Goal: Information Seeking & Learning: Compare options

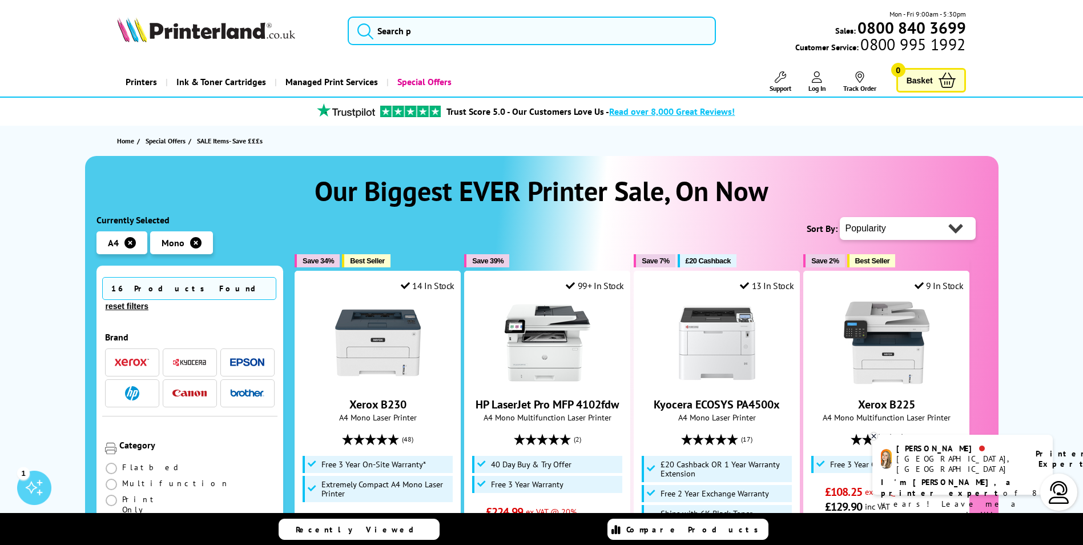
scroll to position [457, 0]
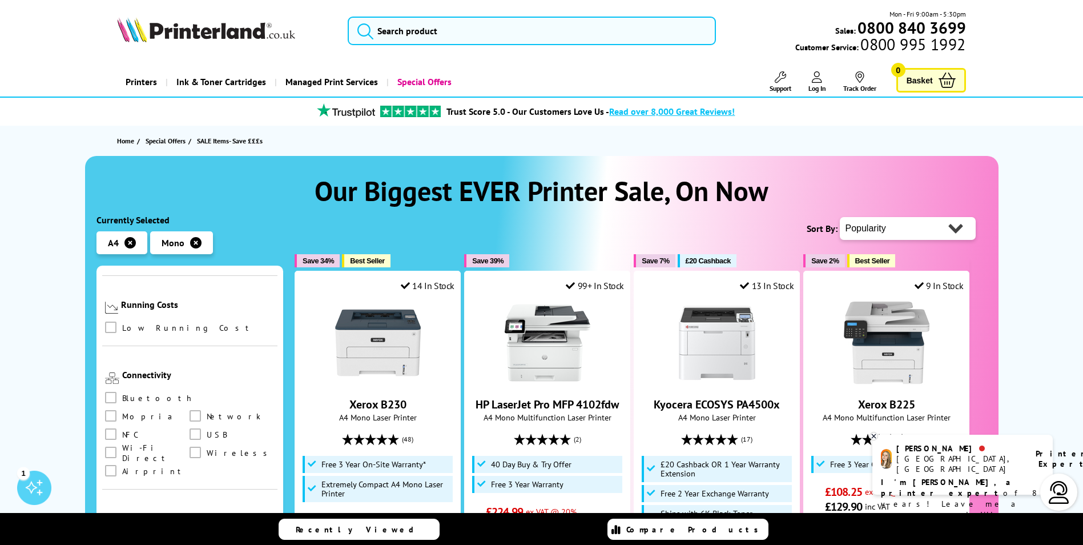
click at [114, 392] on span at bounding box center [110, 397] width 11 height 11
click at [122, 393] on input "checkbox" at bounding box center [122, 393] width 0 height 0
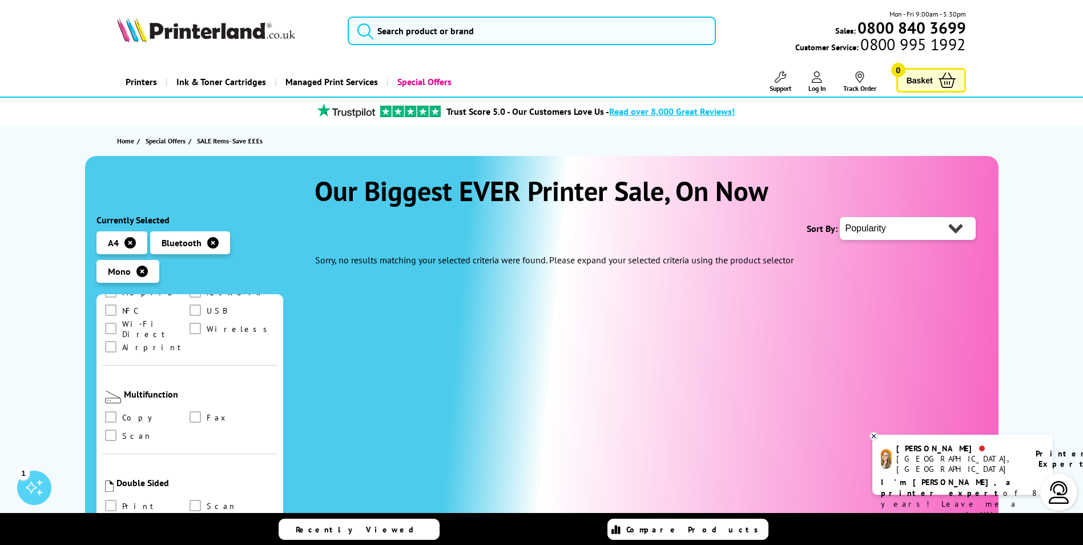
scroll to position [457, 0]
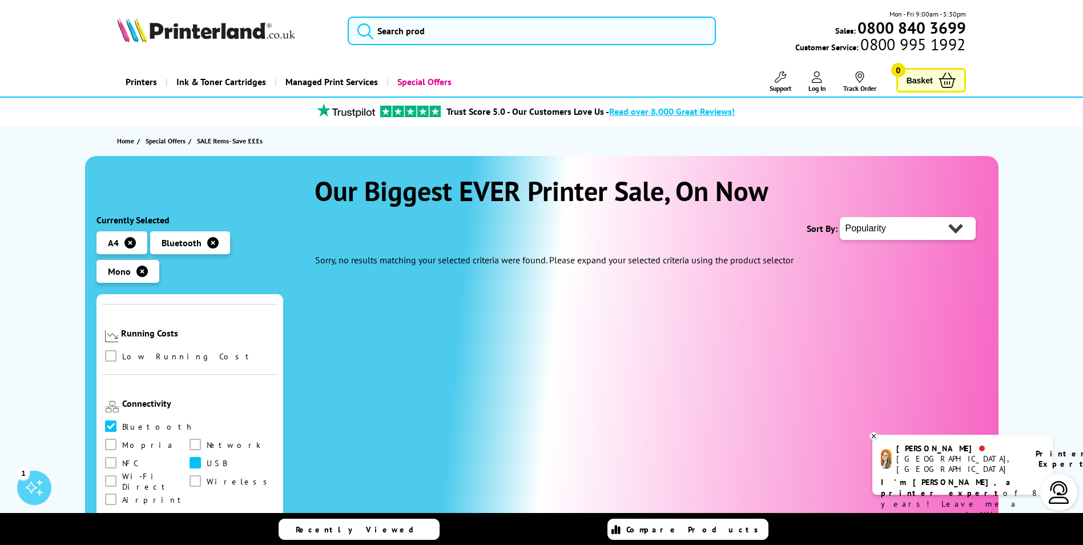
click at [190, 457] on span at bounding box center [195, 462] width 11 height 11
click at [206, 459] on input "checkbox" at bounding box center [206, 459] width 0 height 0
drag, startPoint x: 108, startPoint y: 442, endPoint x: 115, endPoint y: 440, distance: 7.2
click at [190, 475] on span at bounding box center [195, 480] width 11 height 11
click at [206, 477] on input "checkbox" at bounding box center [206, 477] width 0 height 0
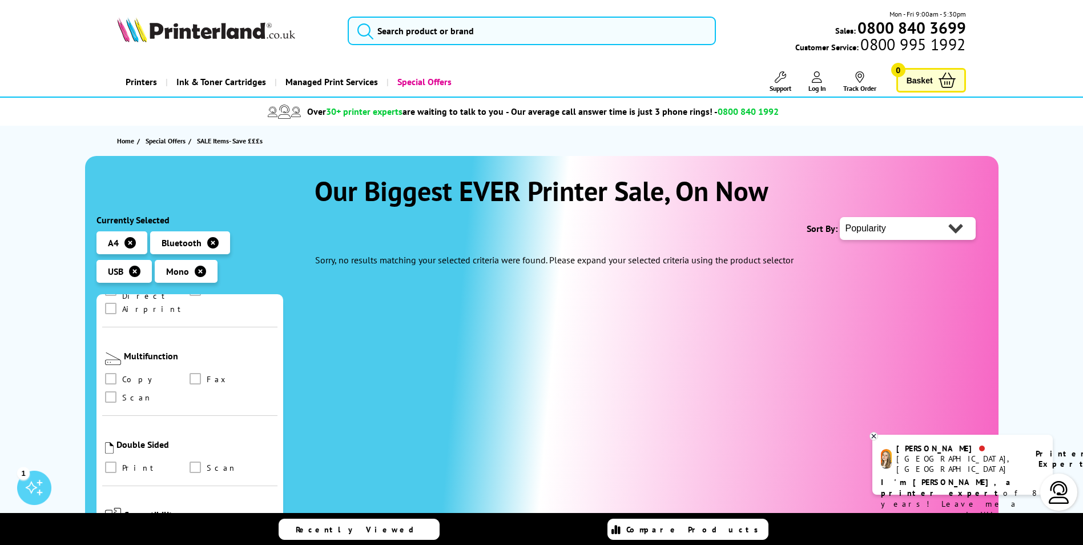
scroll to position [651, 0]
click at [111, 369] on span at bounding box center [110, 374] width 11 height 11
click at [122, 371] on input "checkbox" at bounding box center [122, 371] width 0 height 0
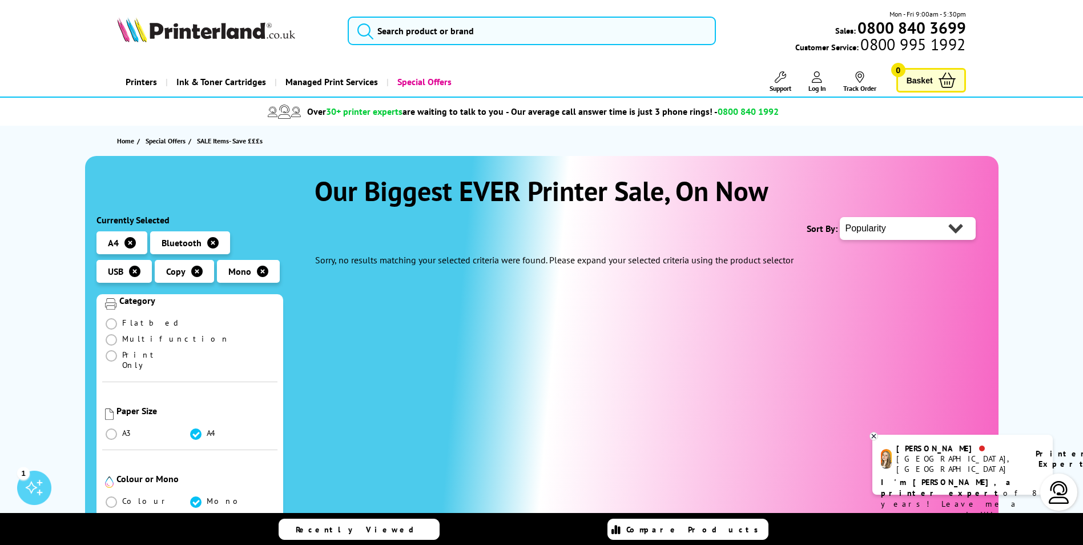
scroll to position [152, 0]
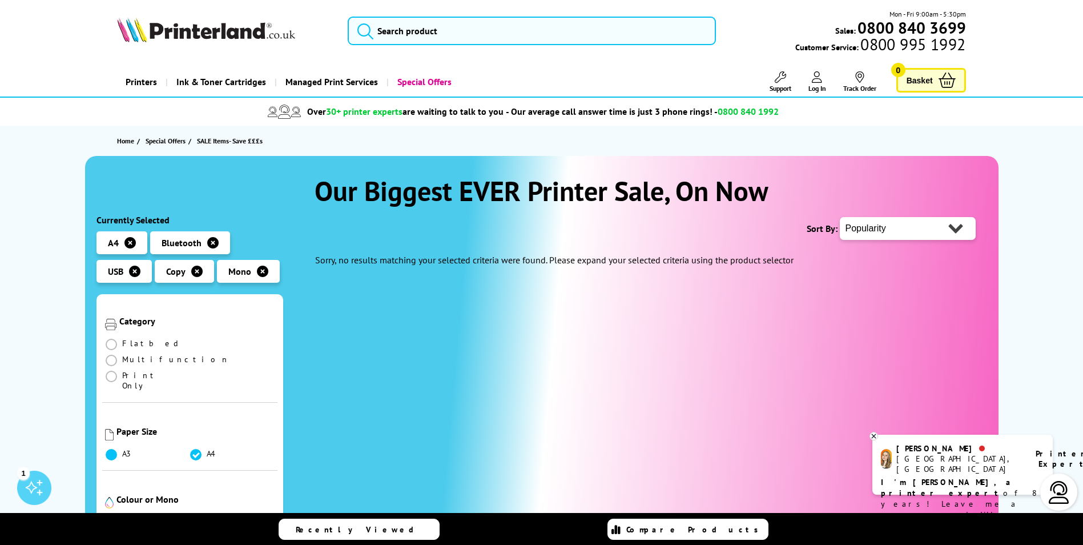
click at [108, 449] on span at bounding box center [111, 454] width 11 height 11
click at [122, 450] on input "radio" at bounding box center [122, 450] width 0 height 0
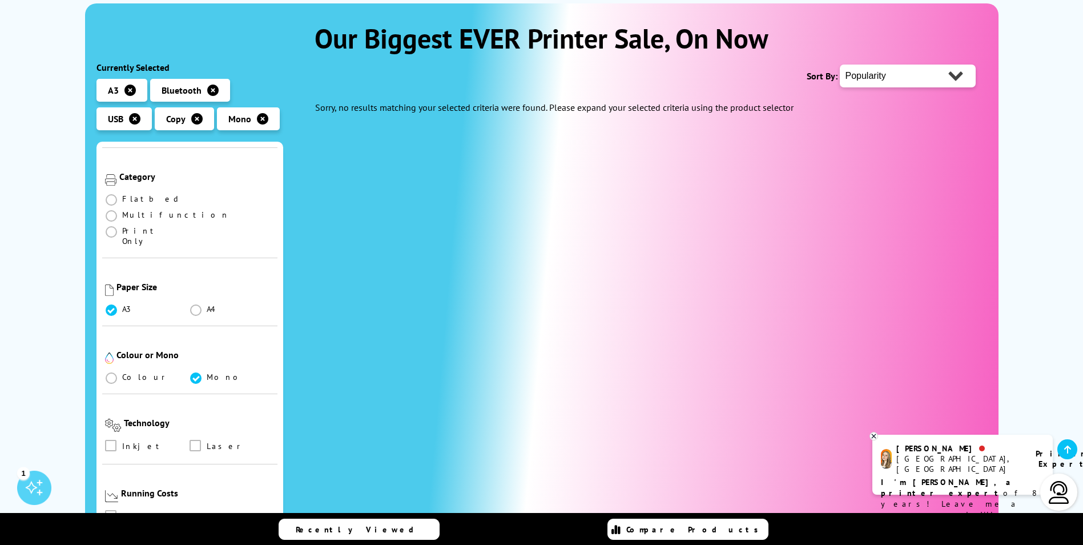
scroll to position [152, 0]
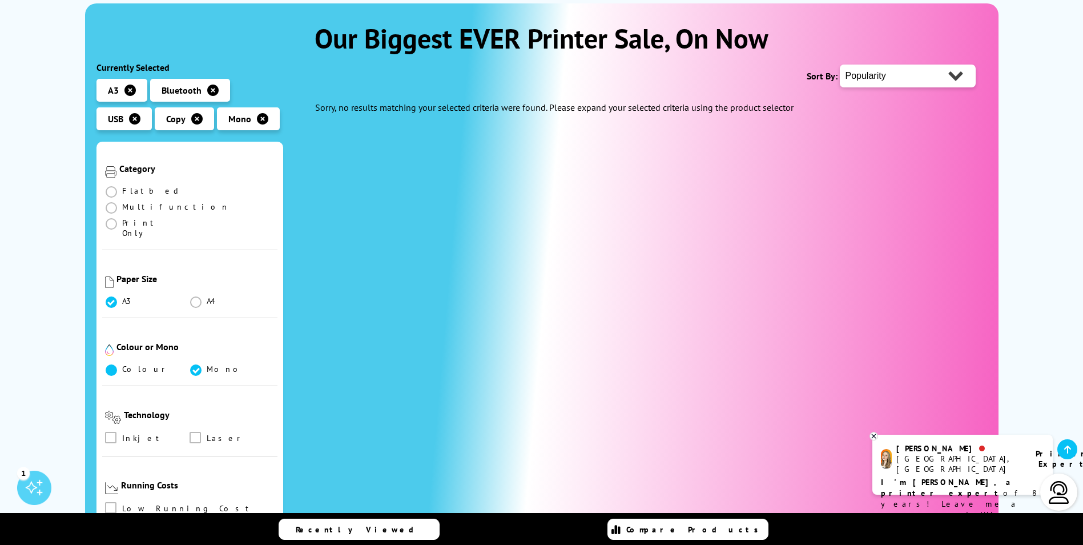
click at [114, 364] on span at bounding box center [111, 369] width 11 height 11
click at [122, 365] on input "radio" at bounding box center [122, 365] width 0 height 0
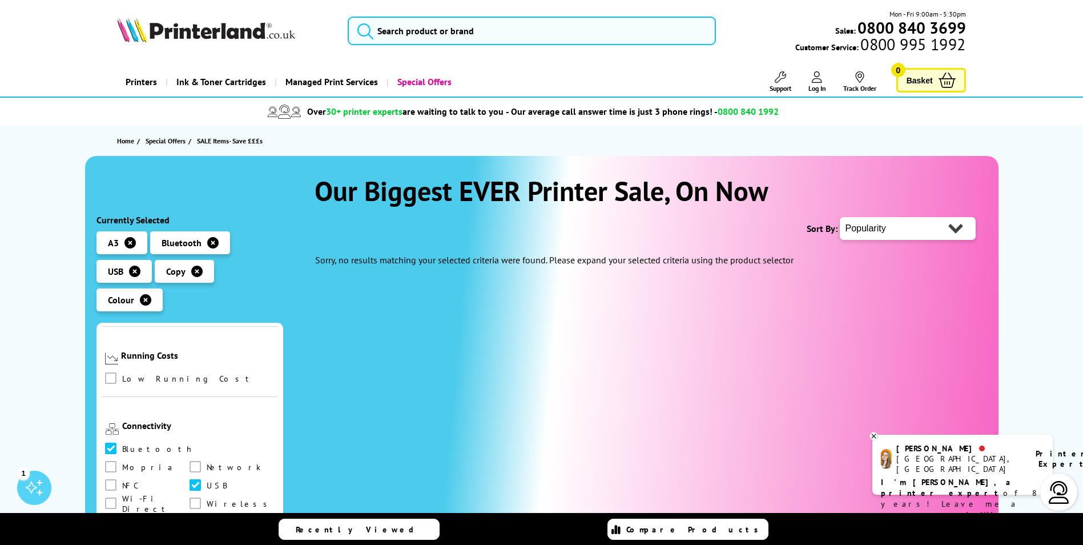
scroll to position [498, 0]
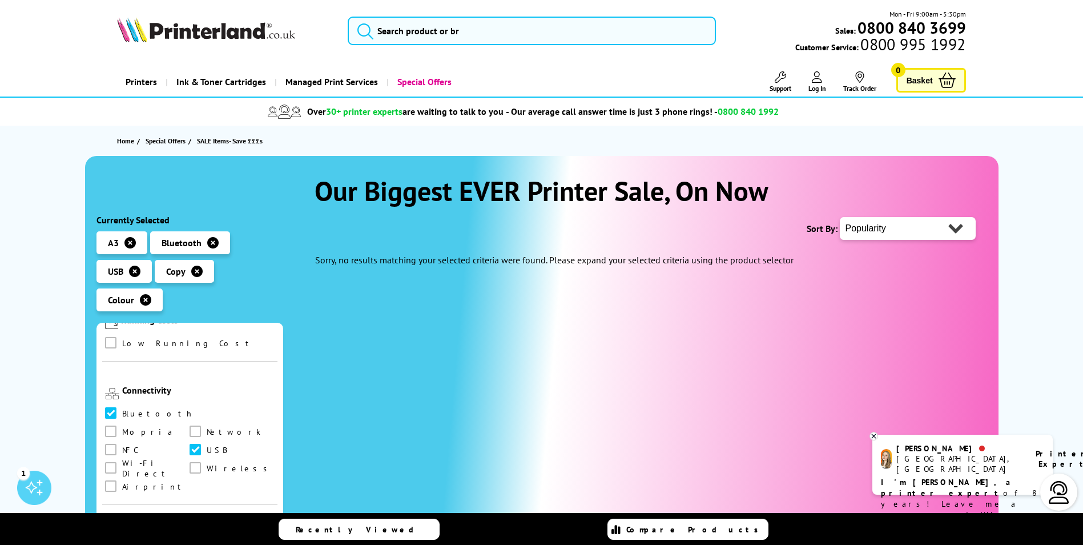
click at [115, 407] on span at bounding box center [110, 412] width 11 height 11
click at [122, 409] on input "checkbox" at bounding box center [122, 409] width 0 height 0
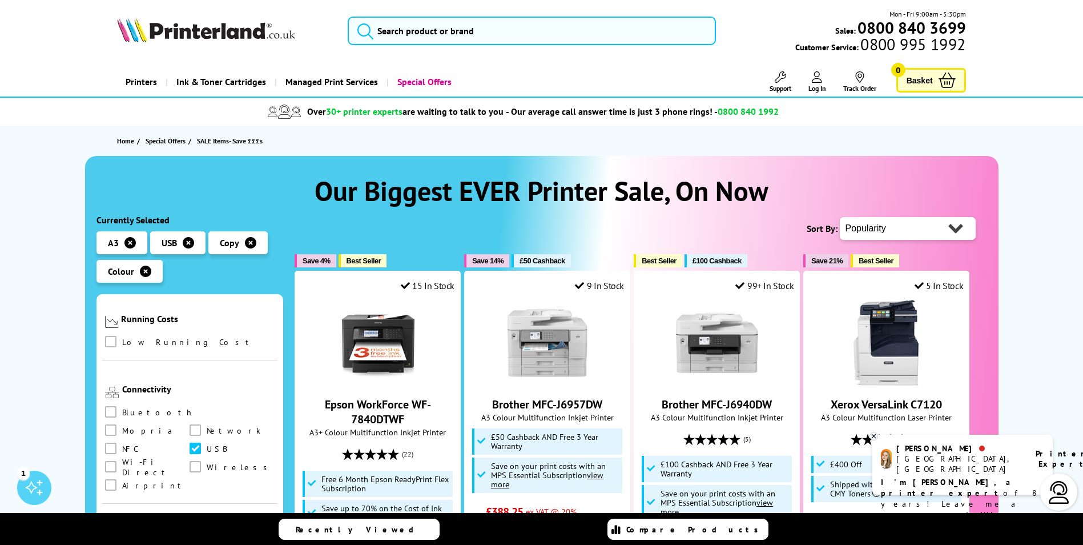
scroll to position [609, 0]
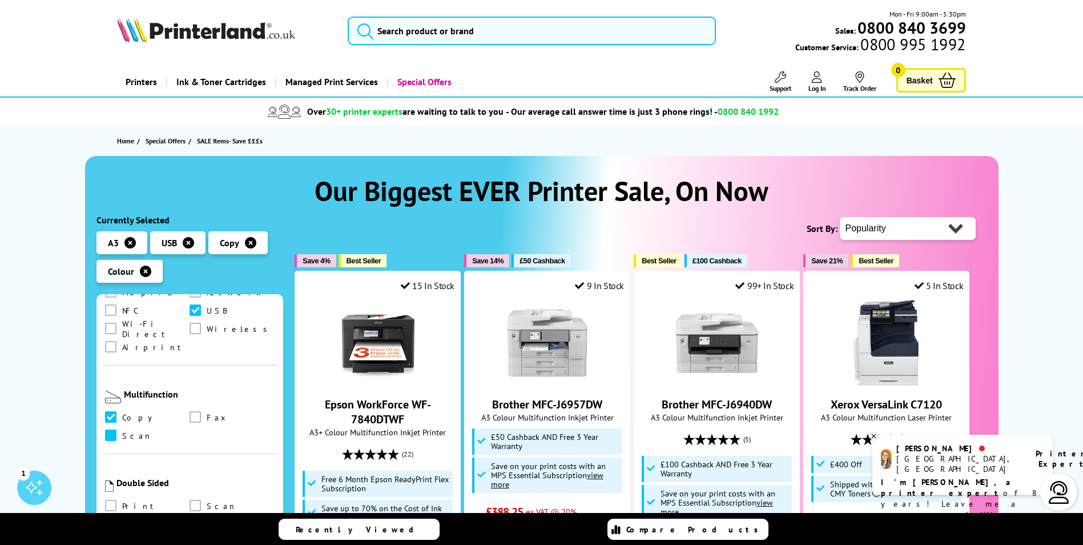
click at [110, 429] on span at bounding box center [110, 434] width 11 height 11
click at [122, 431] on input "checkbox" at bounding box center [122, 431] width 0 height 0
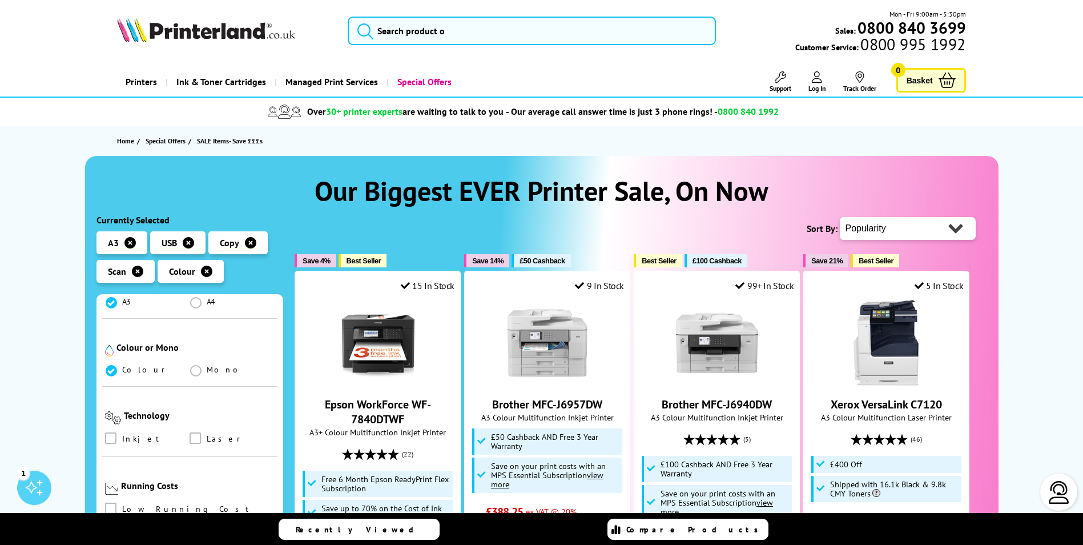
scroll to position [609, 0]
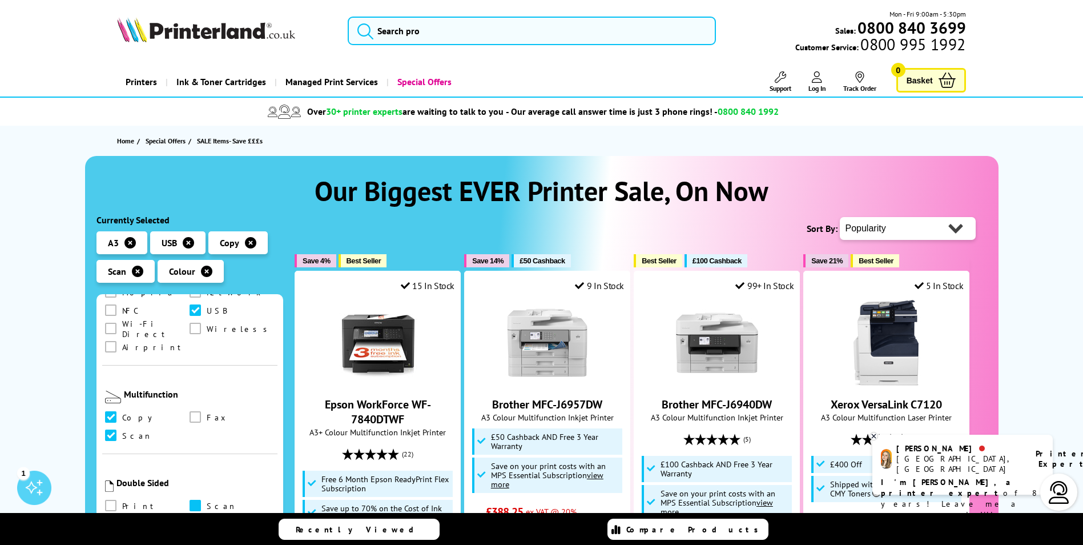
click at [193, 500] on span at bounding box center [195, 505] width 11 height 11
click at [206, 501] on input "checkbox" at bounding box center [206, 501] width 0 height 0
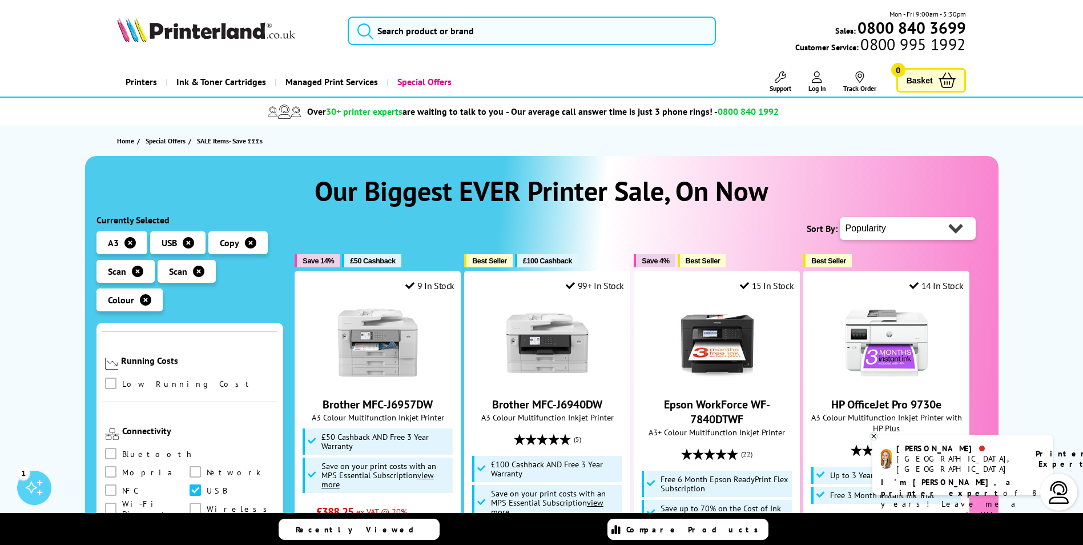
scroll to position [609, 0]
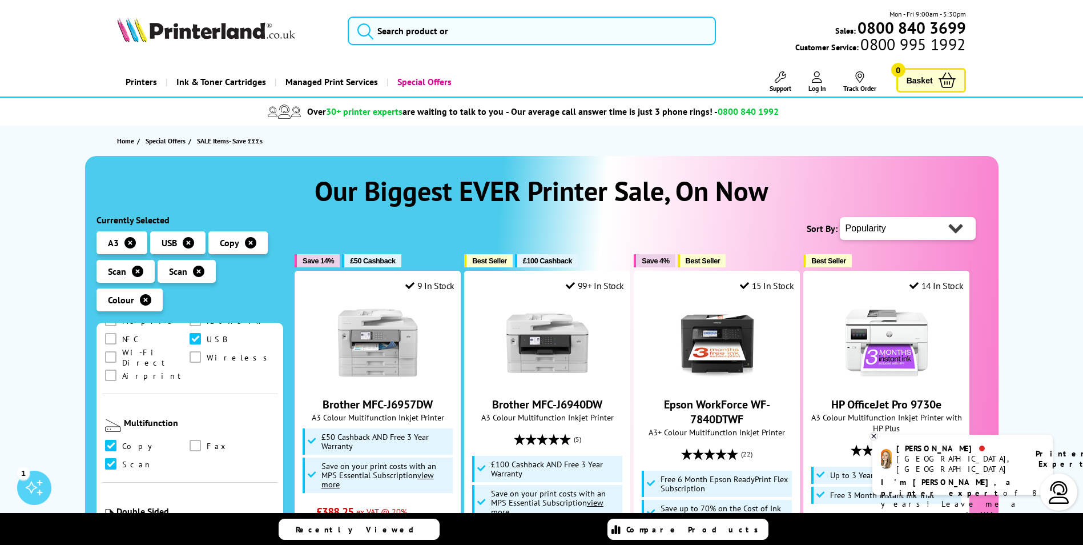
click at [111, 528] on span at bounding box center [110, 533] width 11 height 11
click at [122, 530] on input "checkbox" at bounding box center [122, 530] width 0 height 0
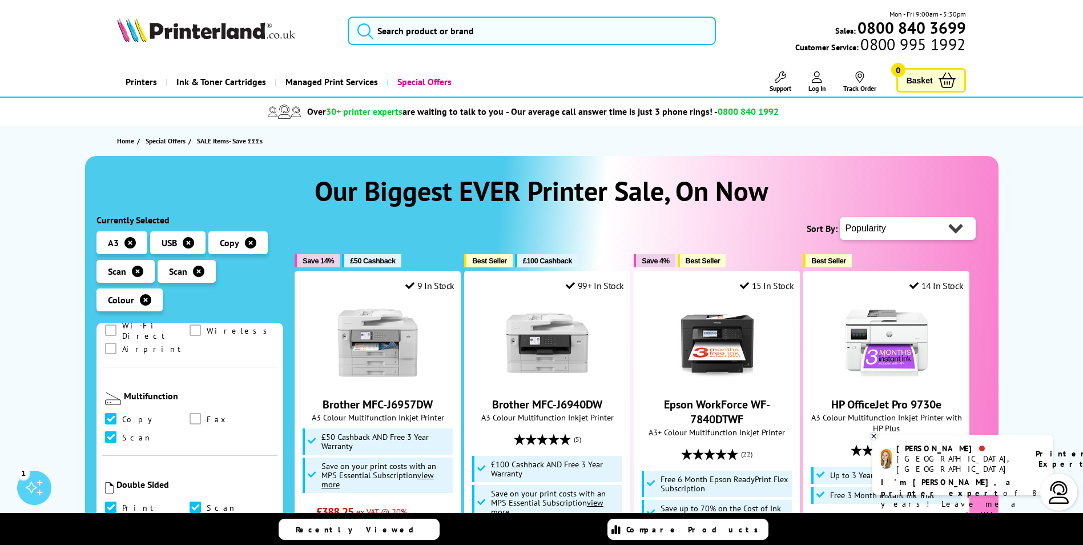
scroll to position [651, 0]
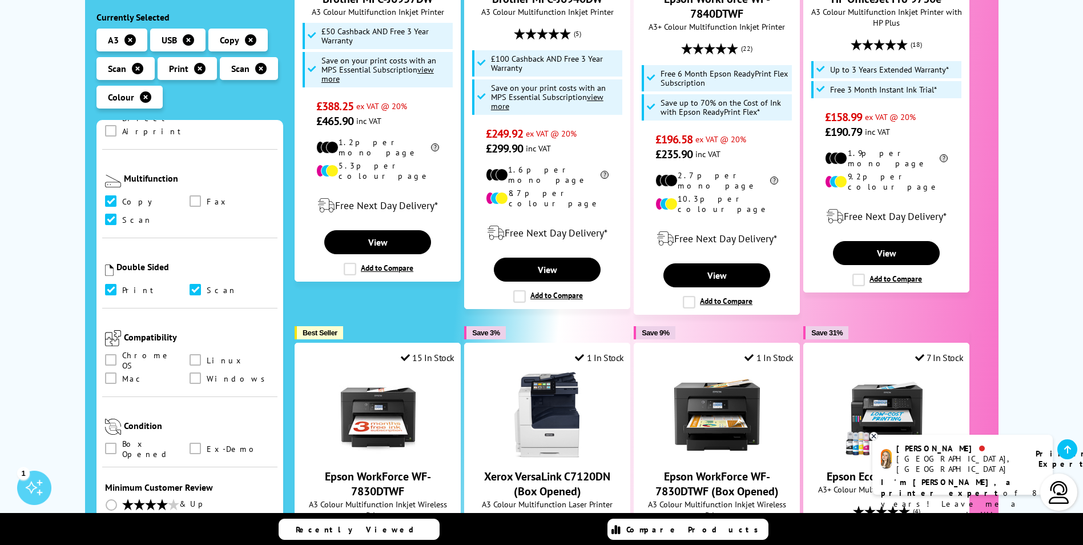
scroll to position [457, 0]
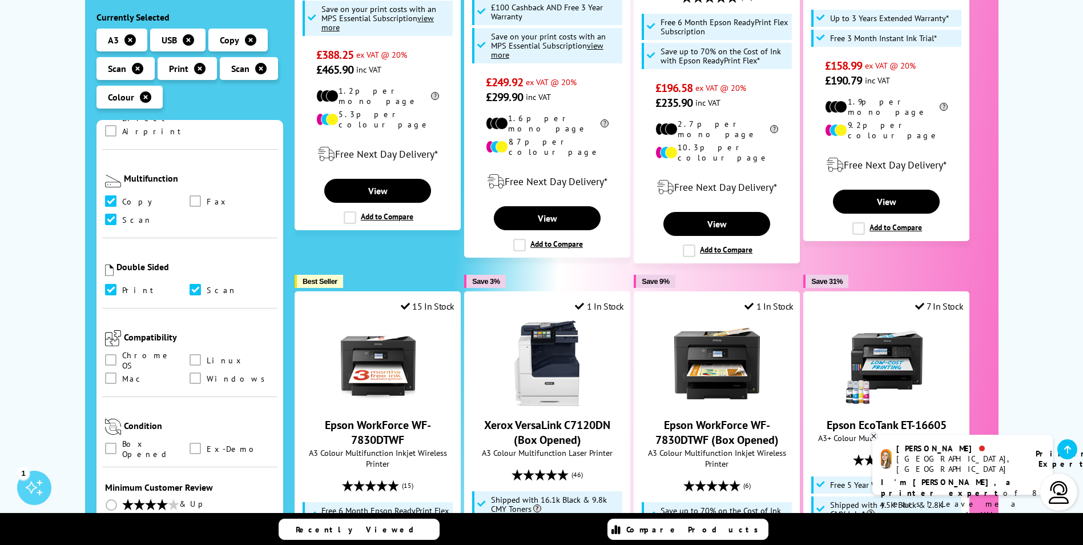
drag, startPoint x: 1083, startPoint y: 159, endPoint x: 1069, endPoint y: 177, distance: 22.0
click at [1070, 177] on div "Our Biggest EVER Printer Sale, On Now --read more-- Currently Selected A3 USB" at bounding box center [541, 520] width 1083 height 1642
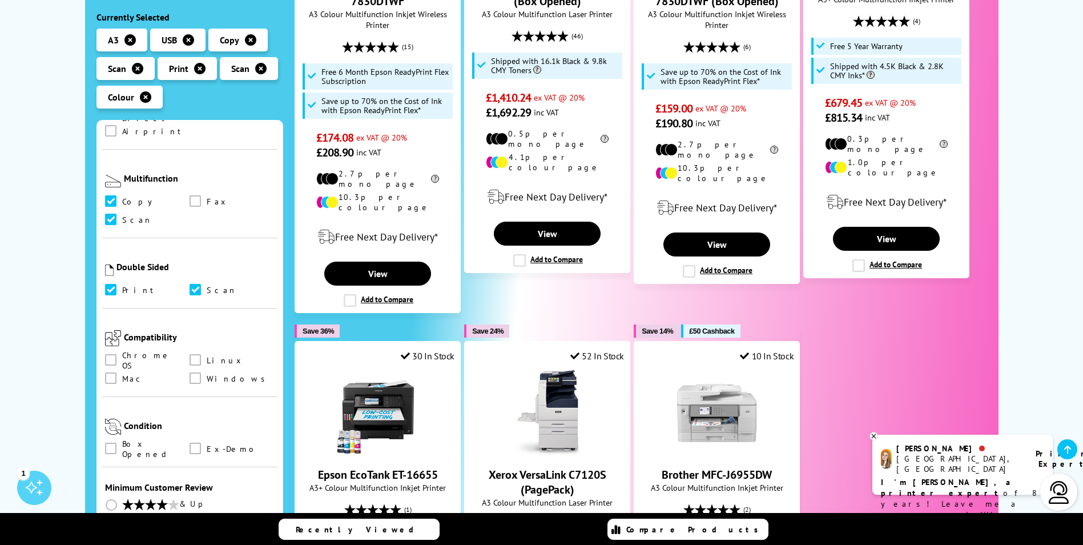
scroll to position [858, 0]
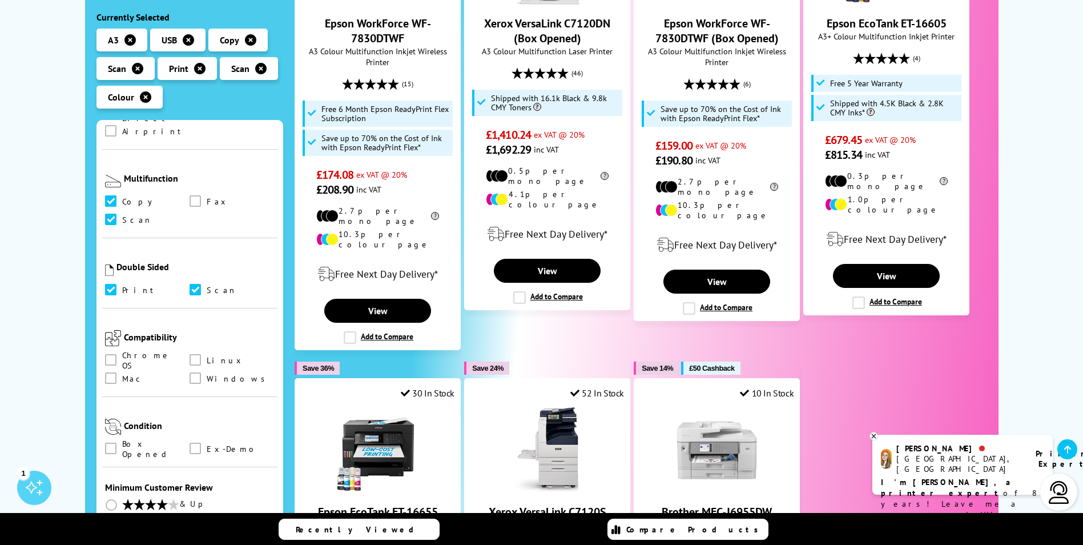
click at [270, 411] on div "Condition" at bounding box center [190, 424] width 170 height 26
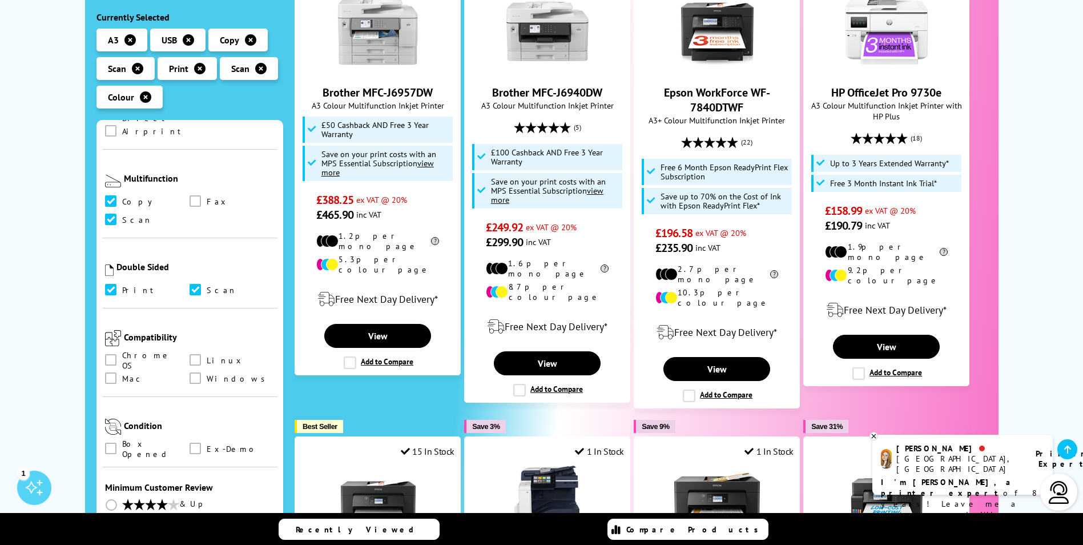
scroll to position [152, 0]
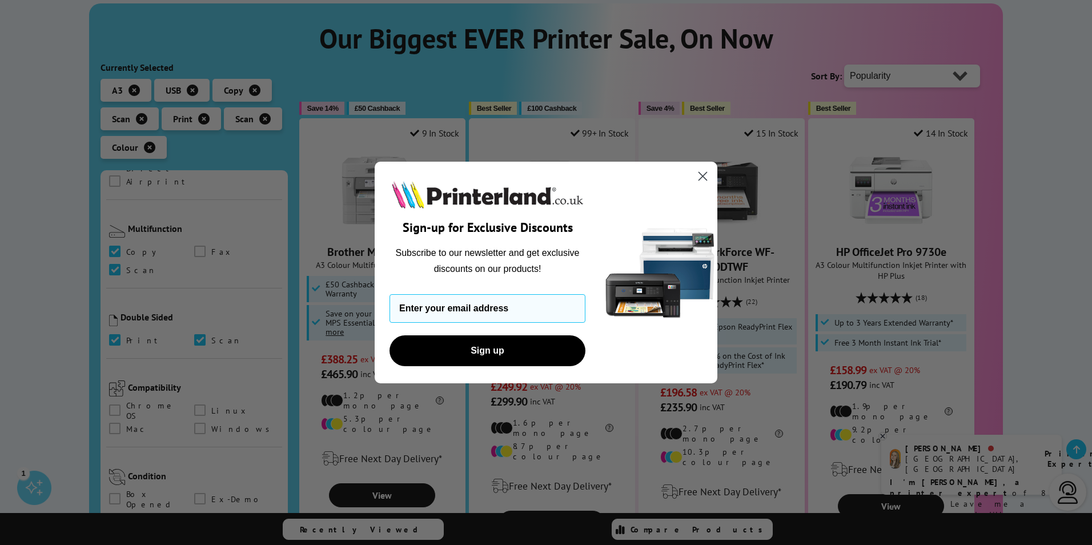
click at [704, 182] on circle "Close dialog" at bounding box center [702, 176] width 19 height 19
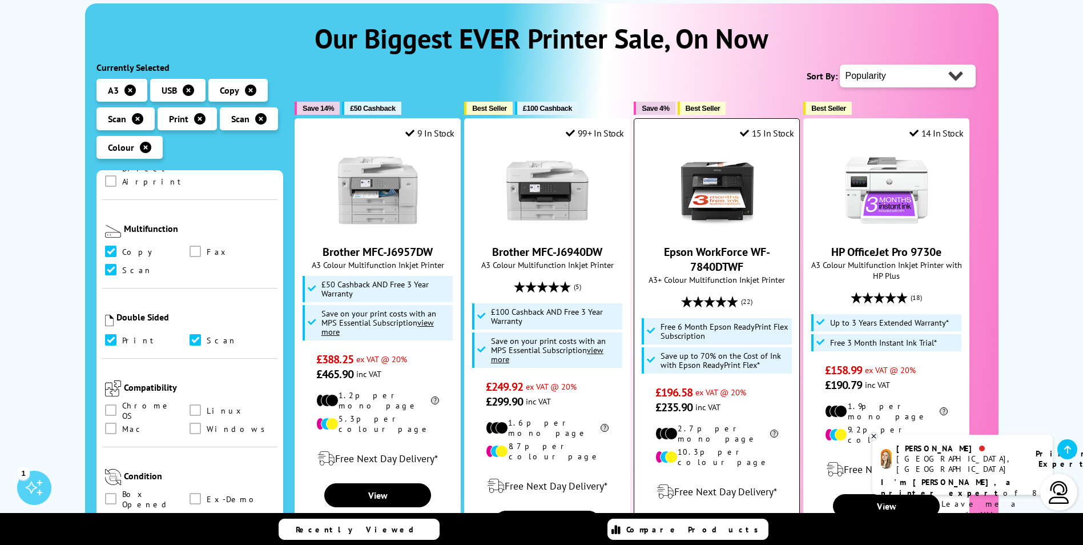
click at [700, 257] on link "Epson WorkForce WF-7840DTWF" at bounding box center [717, 259] width 106 height 30
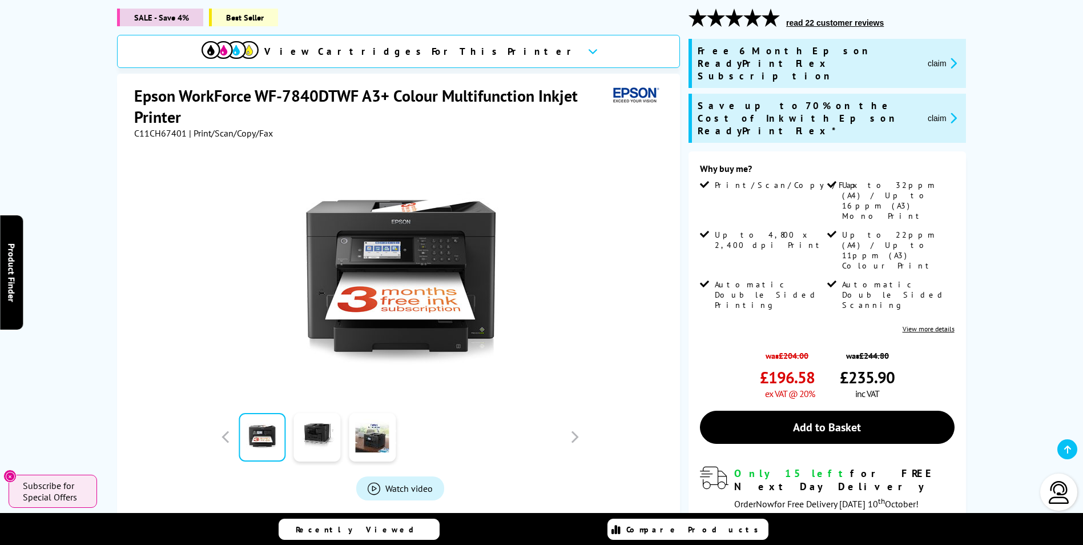
scroll to position [152, 0]
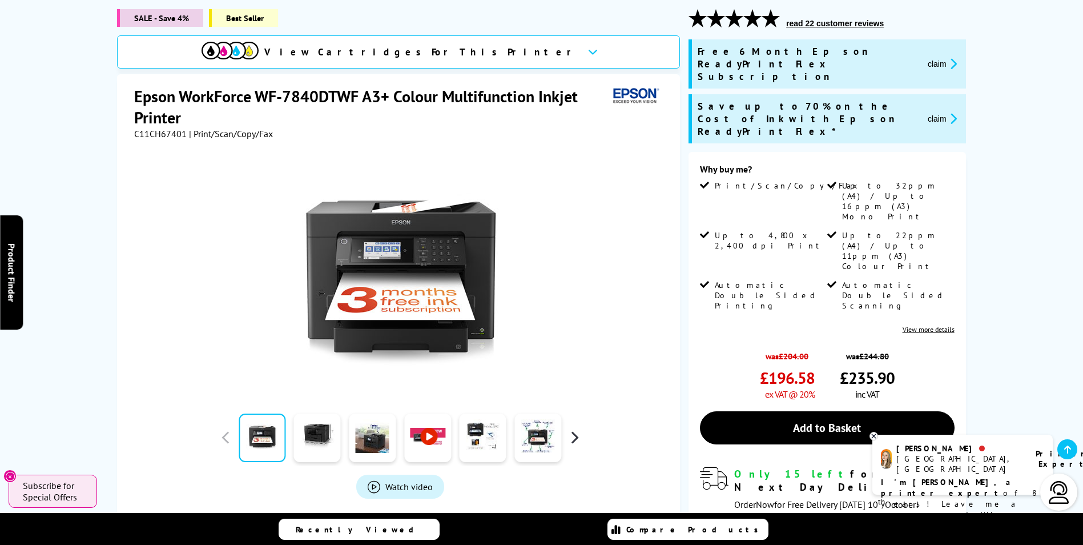
click at [574, 435] on button "button" at bounding box center [574, 437] width 17 height 17
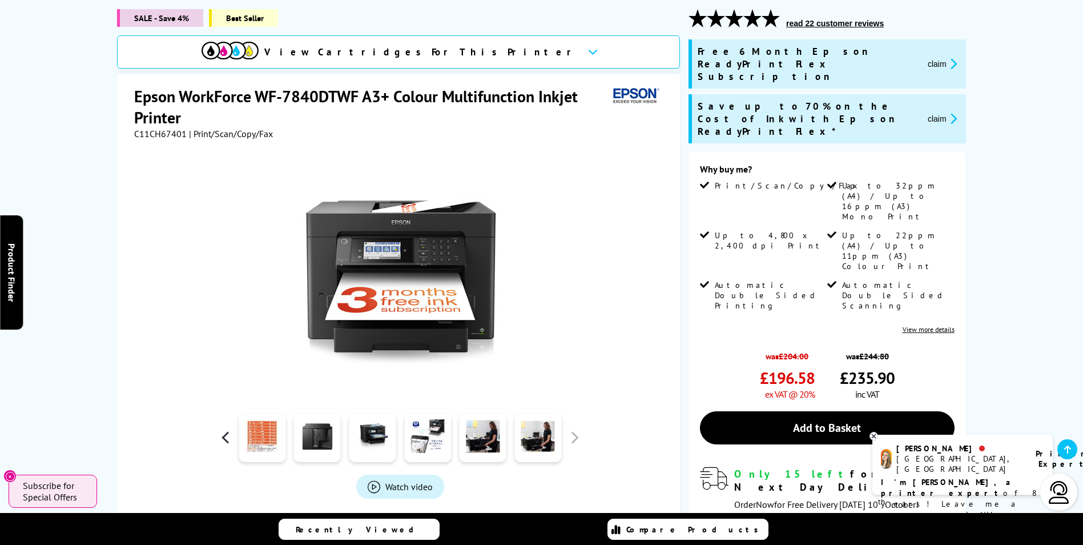
click at [228, 438] on button "button" at bounding box center [226, 437] width 17 height 17
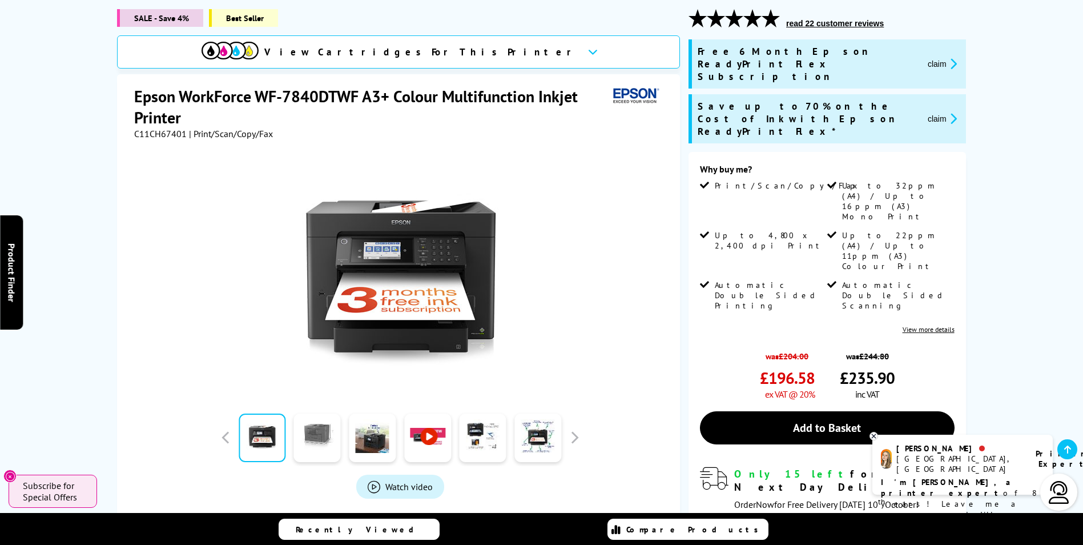
click at [312, 440] on link at bounding box center [317, 437] width 47 height 49
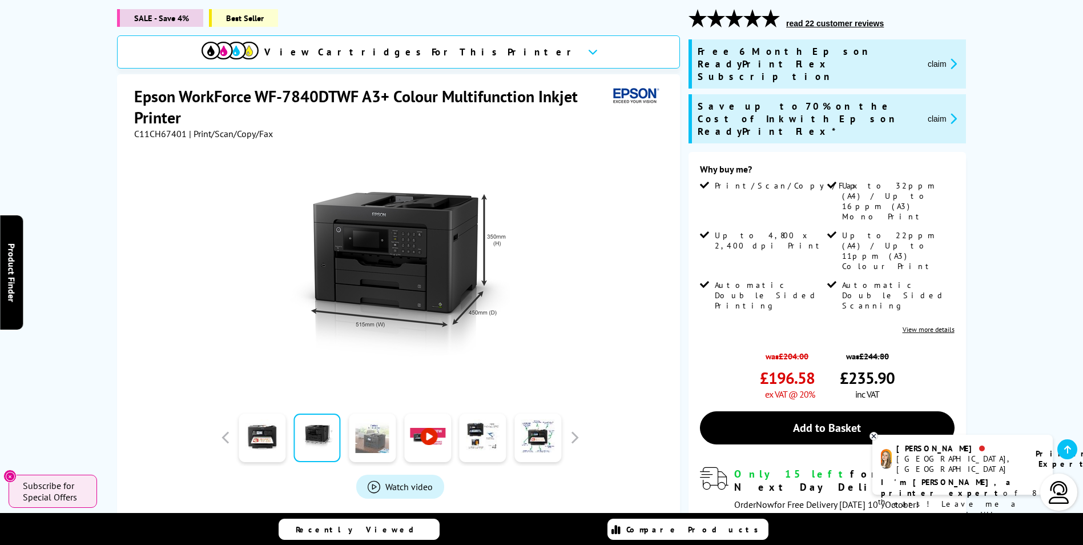
click at [373, 443] on link at bounding box center [372, 437] width 47 height 49
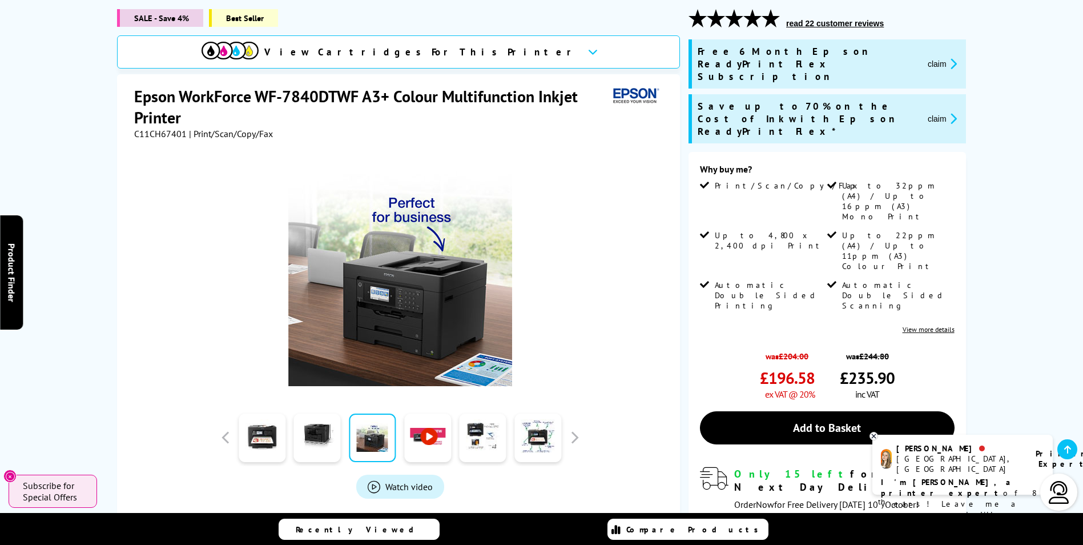
click at [418, 443] on link at bounding box center [427, 437] width 47 height 49
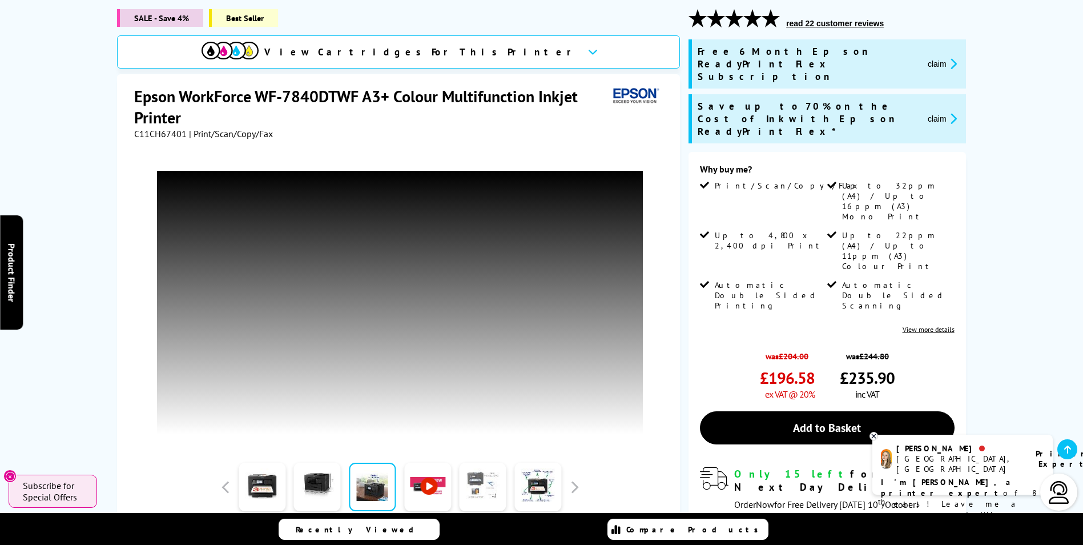
click at [477, 483] on link at bounding box center [483, 486] width 47 height 49
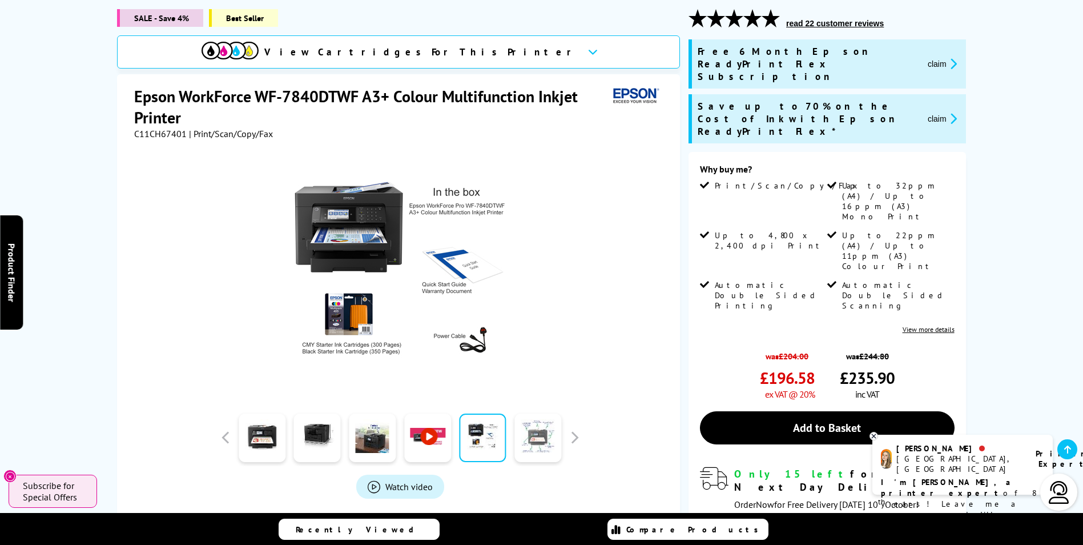
click at [538, 441] on link at bounding box center [537, 437] width 47 height 49
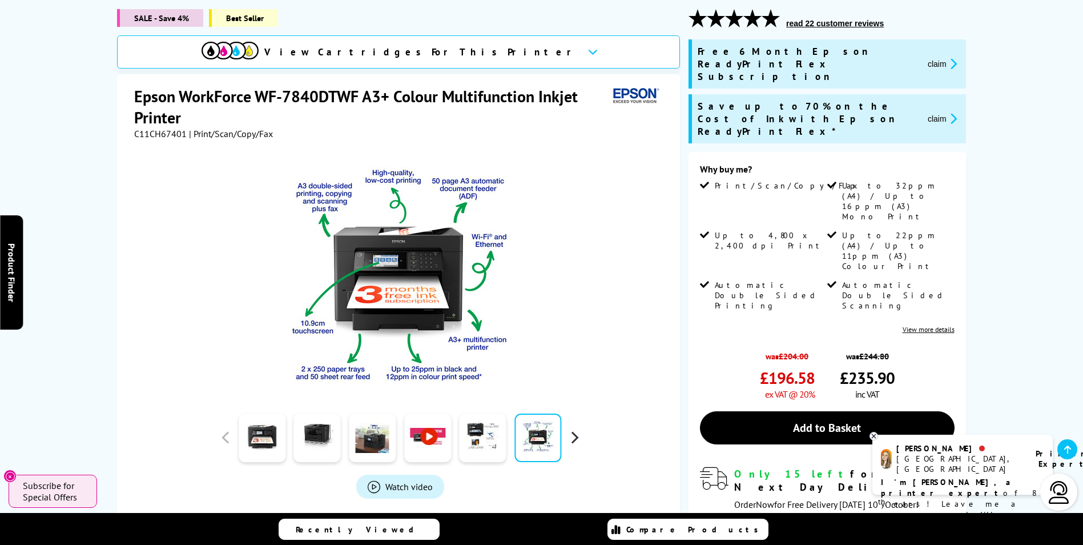
click at [572, 440] on button "button" at bounding box center [574, 437] width 17 height 17
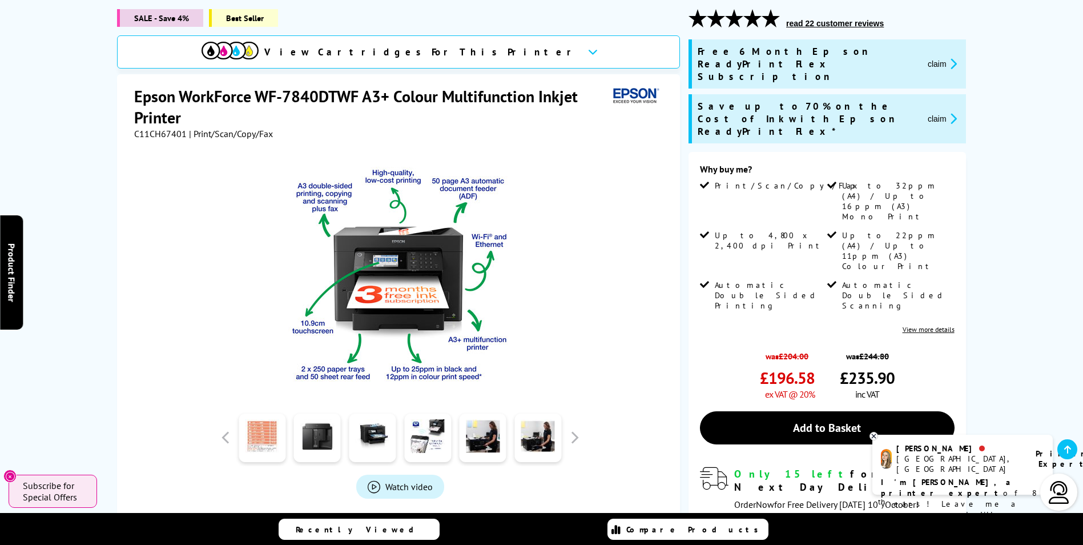
click at [260, 433] on link at bounding box center [262, 437] width 47 height 49
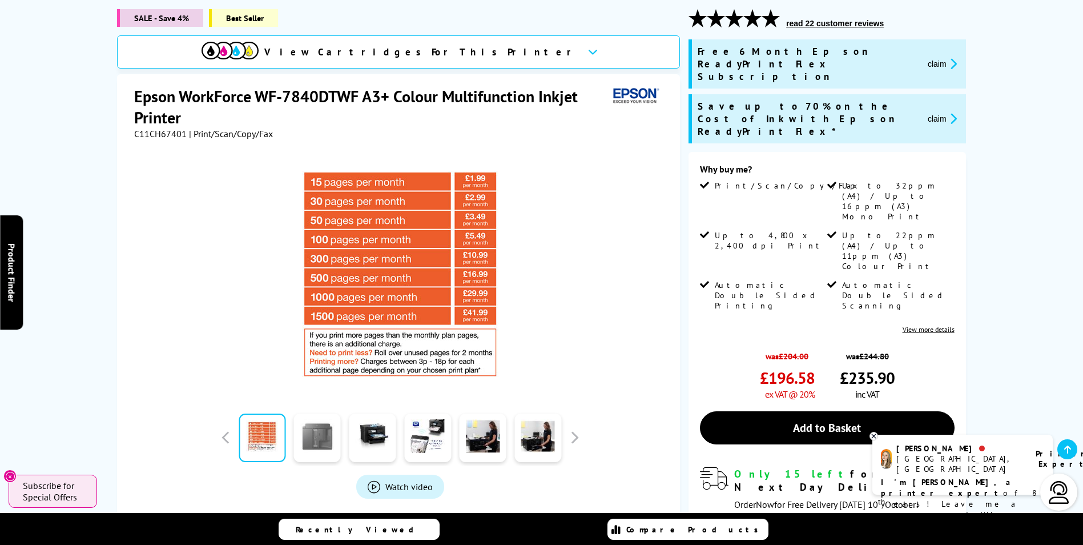
click at [323, 447] on link at bounding box center [317, 437] width 47 height 49
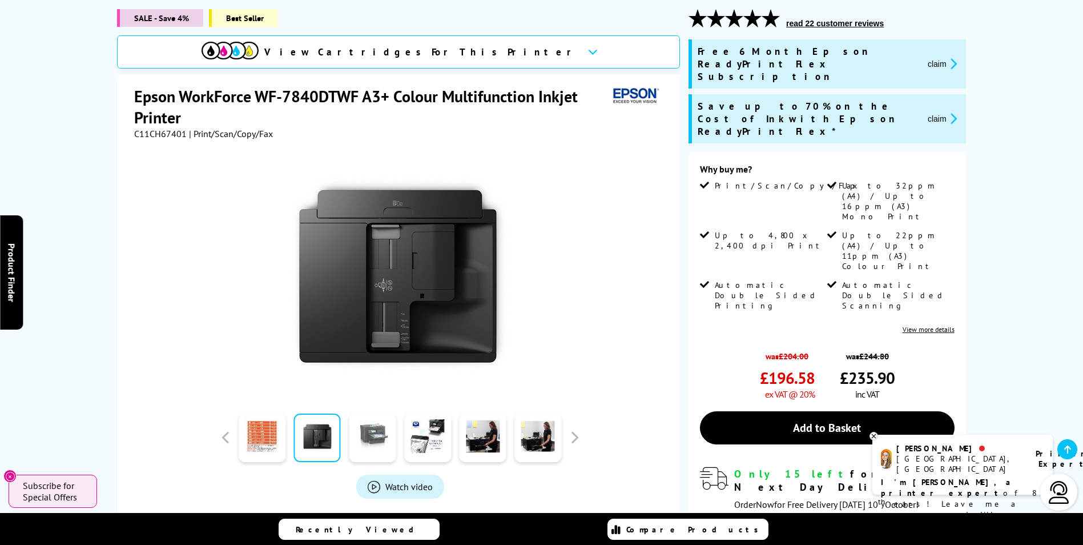
click at [367, 443] on link at bounding box center [372, 437] width 47 height 49
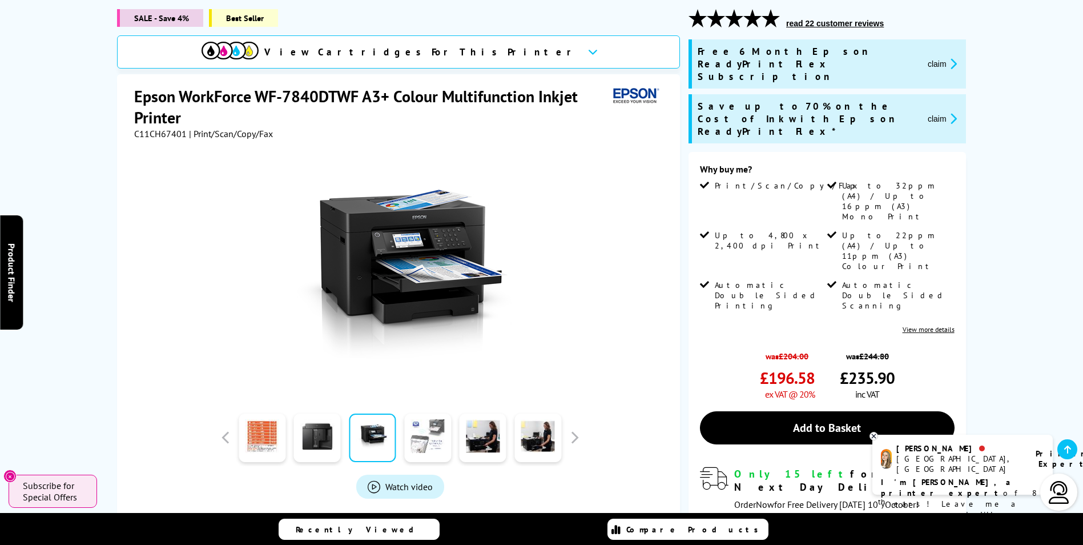
click at [432, 438] on link at bounding box center [427, 437] width 47 height 49
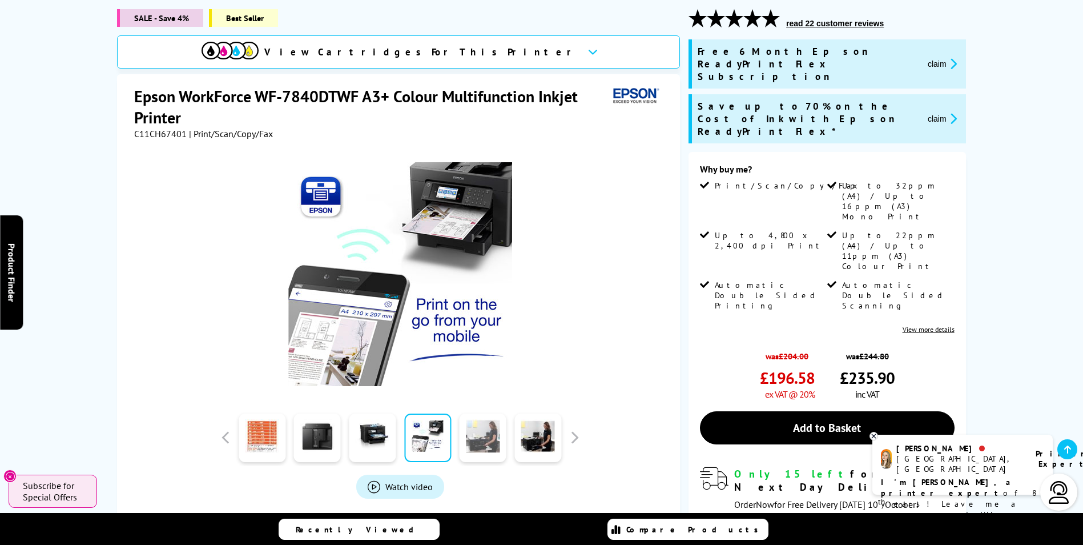
click at [475, 441] on link at bounding box center [483, 437] width 47 height 49
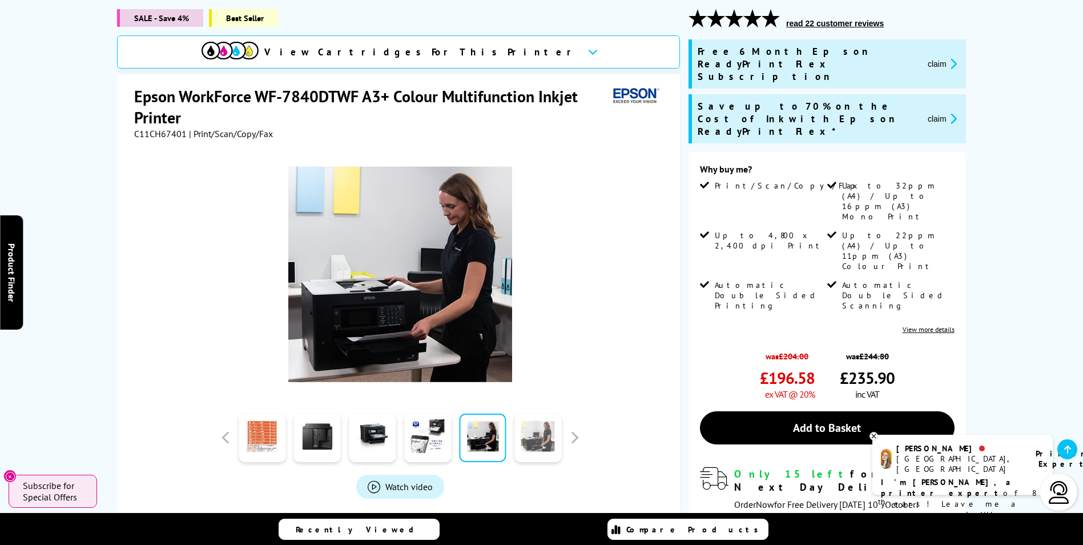
click at [526, 432] on link at bounding box center [537, 437] width 47 height 49
